Goal: Information Seeking & Learning: Learn about a topic

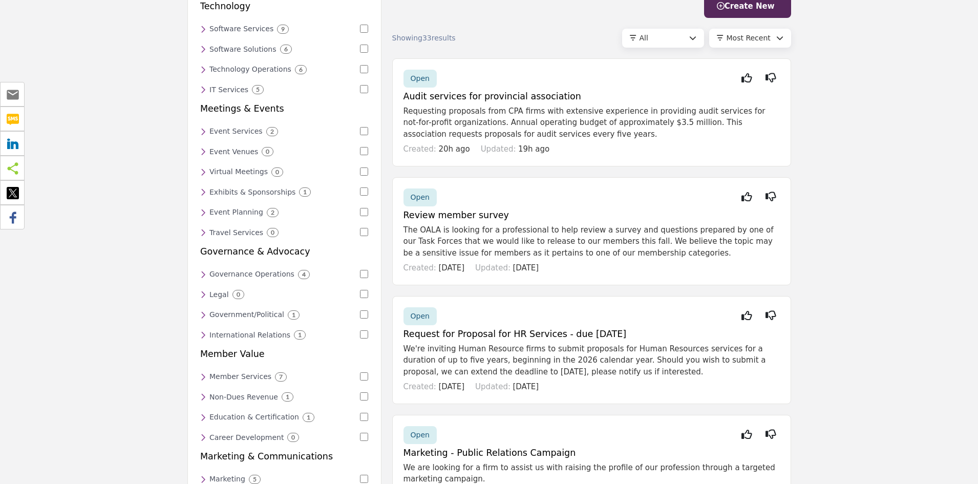
scroll to position [102, 0]
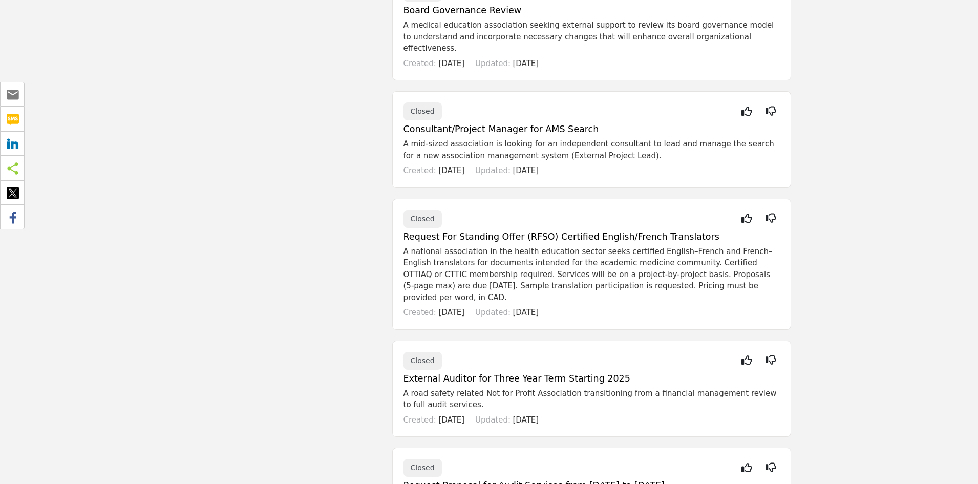
scroll to position [1177, 0]
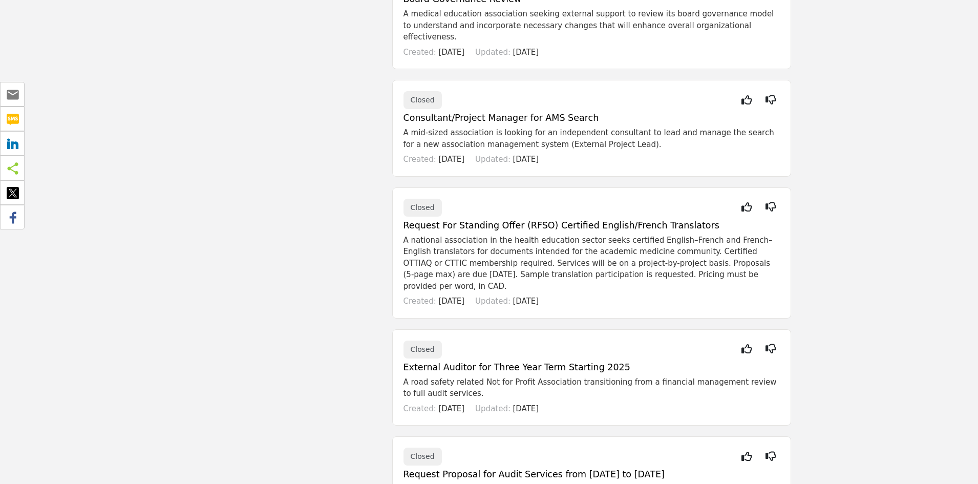
drag, startPoint x: 494, startPoint y: 101, endPoint x: 855, endPoint y: 126, distance: 361.8
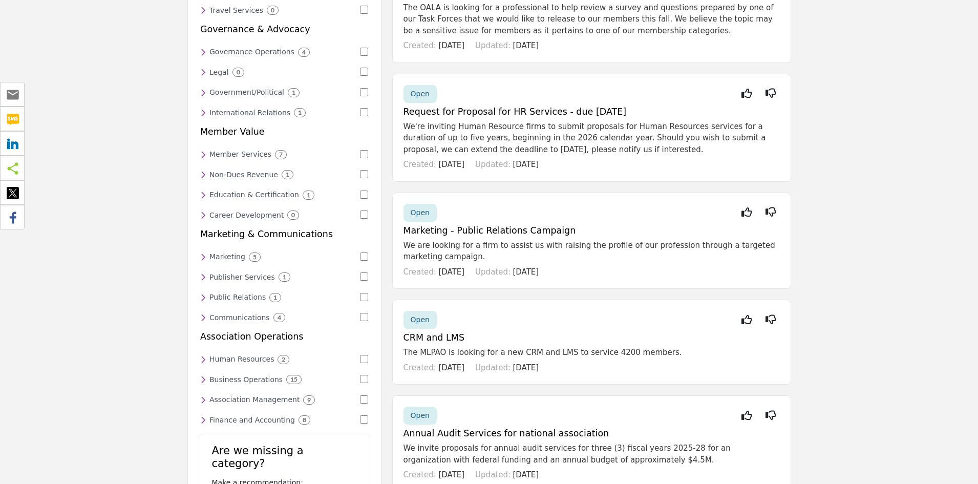
scroll to position [358, 0]
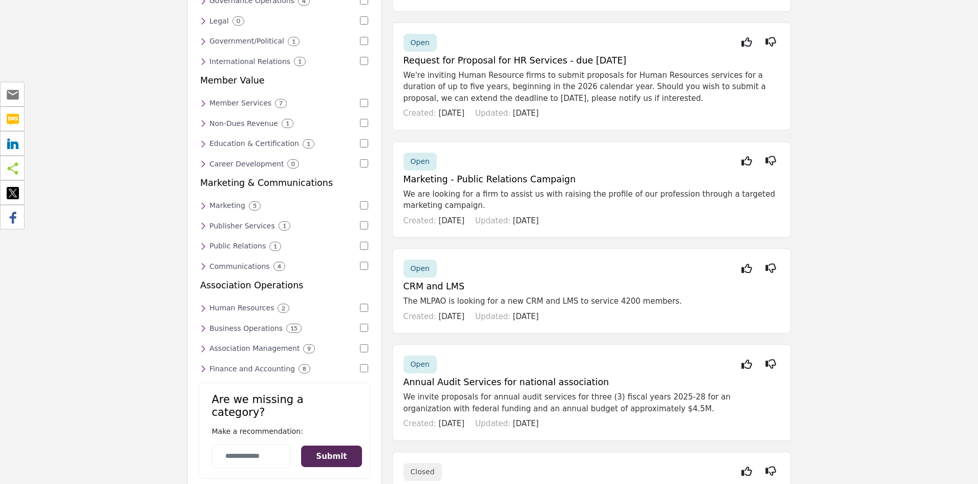
click at [231, 139] on h6 "Education & Certification" at bounding box center [254, 143] width 90 height 9
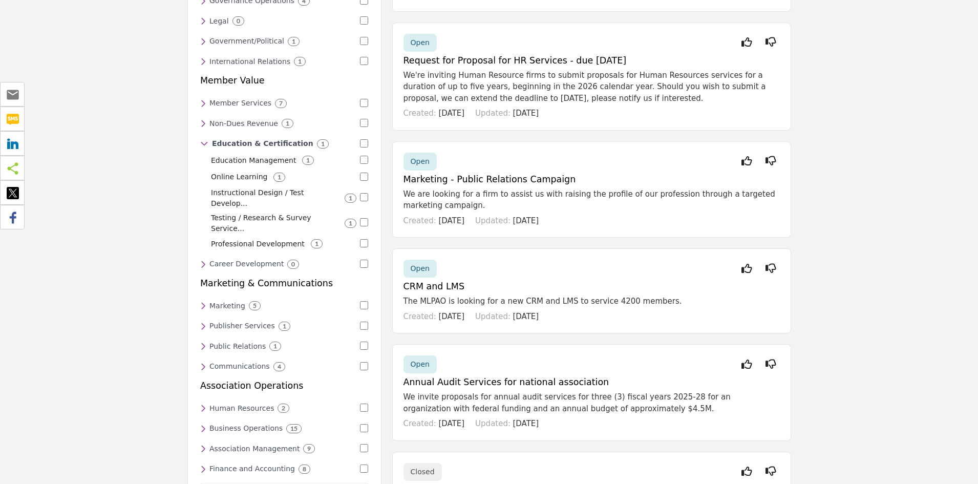
click at [249, 155] on p "Education Management" at bounding box center [253, 160] width 85 height 11
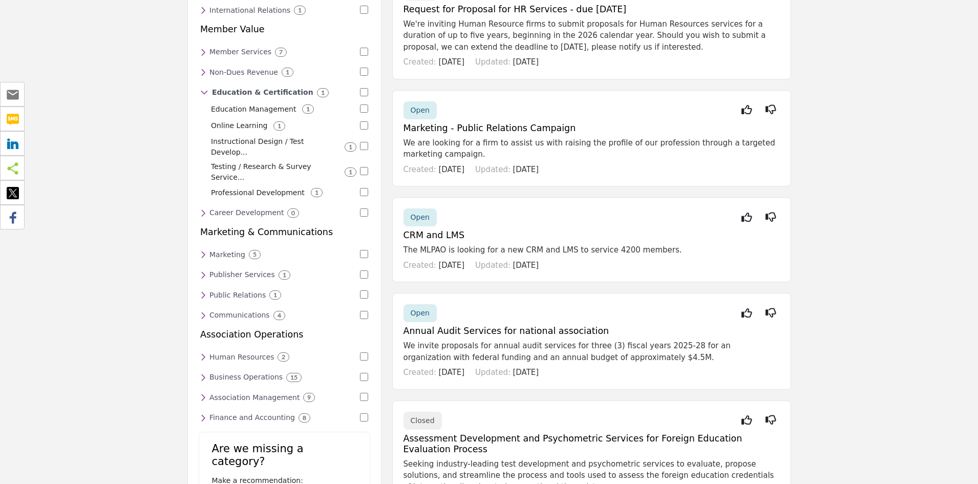
scroll to position [461, 0]
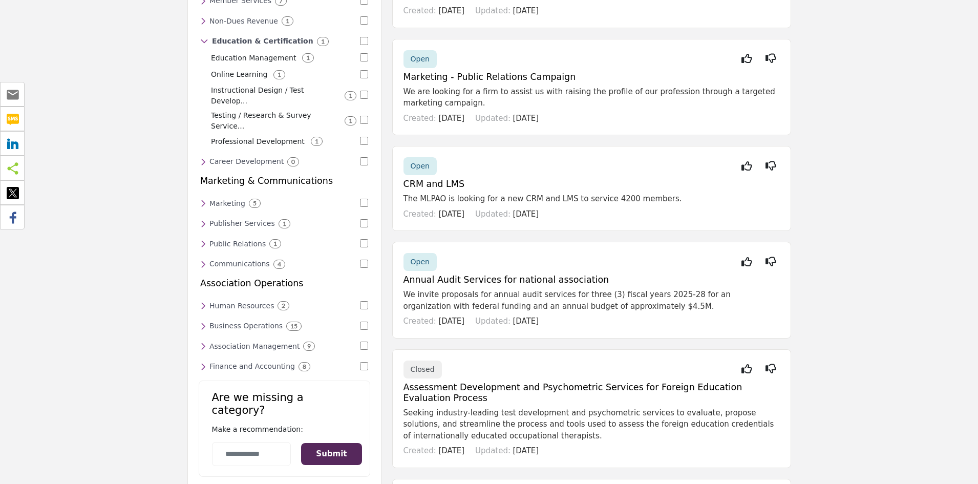
click at [202, 321] on icon at bounding box center [203, 325] width 6 height 9
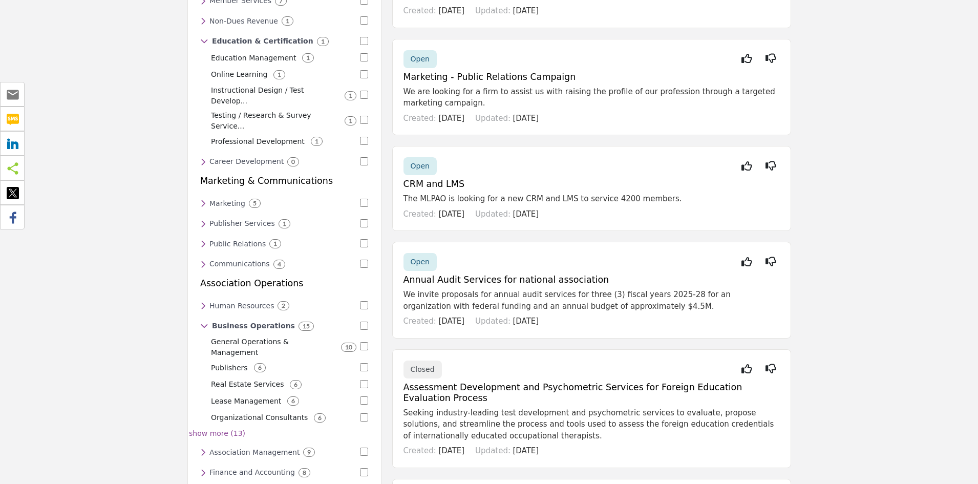
click at [202, 321] on icon at bounding box center [204, 325] width 8 height 9
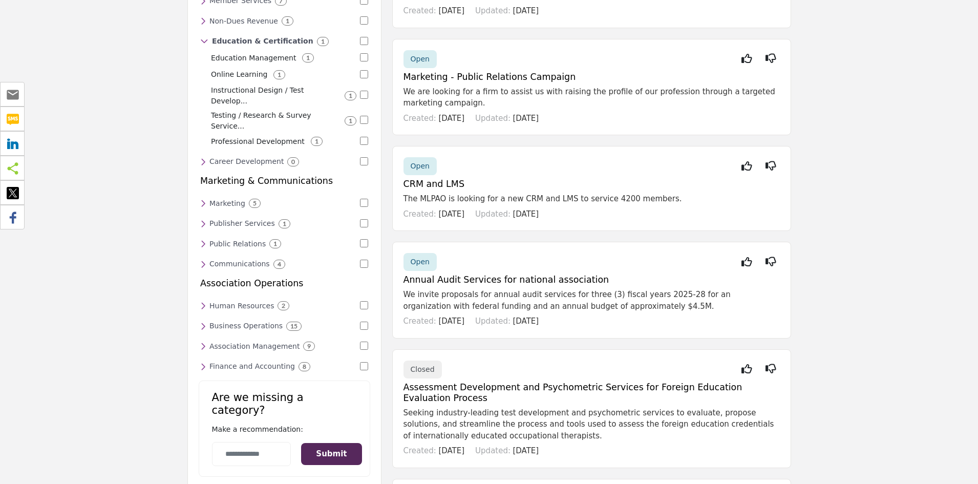
click at [204, 341] on icon at bounding box center [203, 345] width 6 height 9
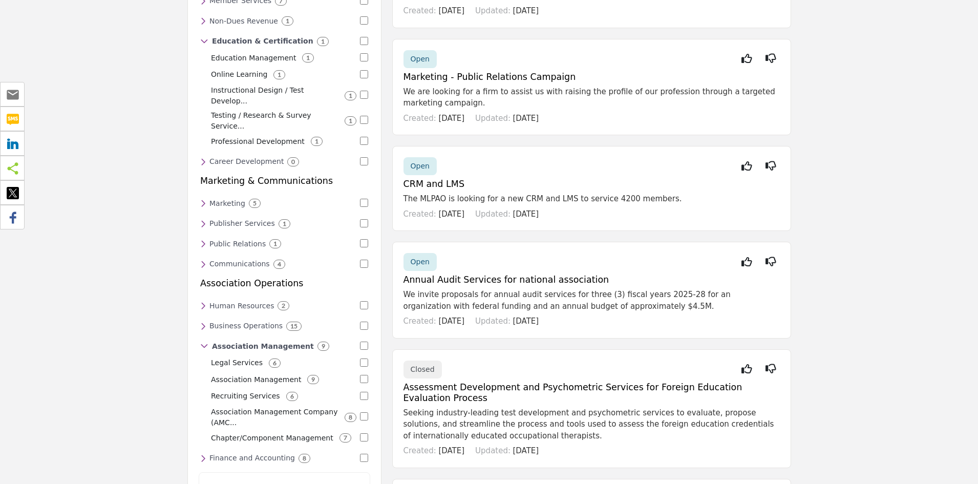
click at [204, 341] on icon at bounding box center [204, 345] width 8 height 9
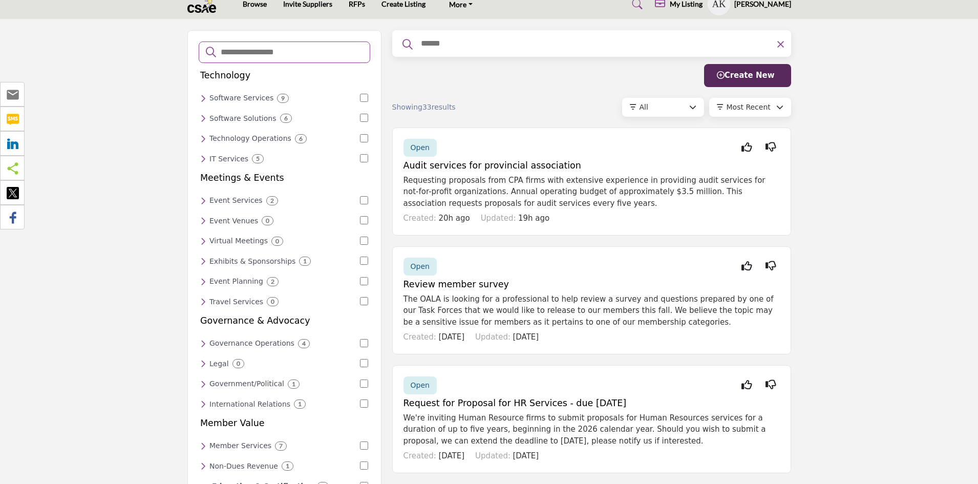
scroll to position [0, 0]
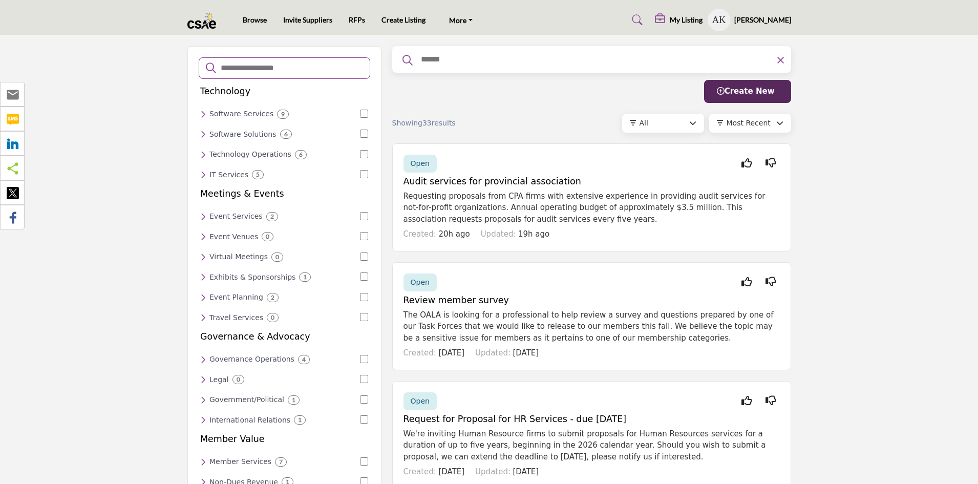
click at [203, 132] on icon at bounding box center [203, 134] width 6 height 9
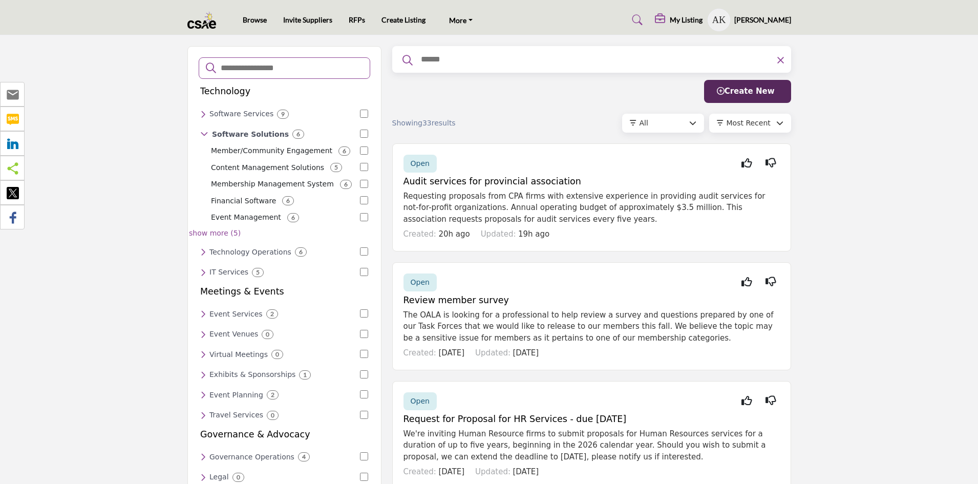
click at [252, 183] on p "Membership Management System" at bounding box center [272, 184] width 123 height 11
